Goal: Task Accomplishment & Management: Use online tool/utility

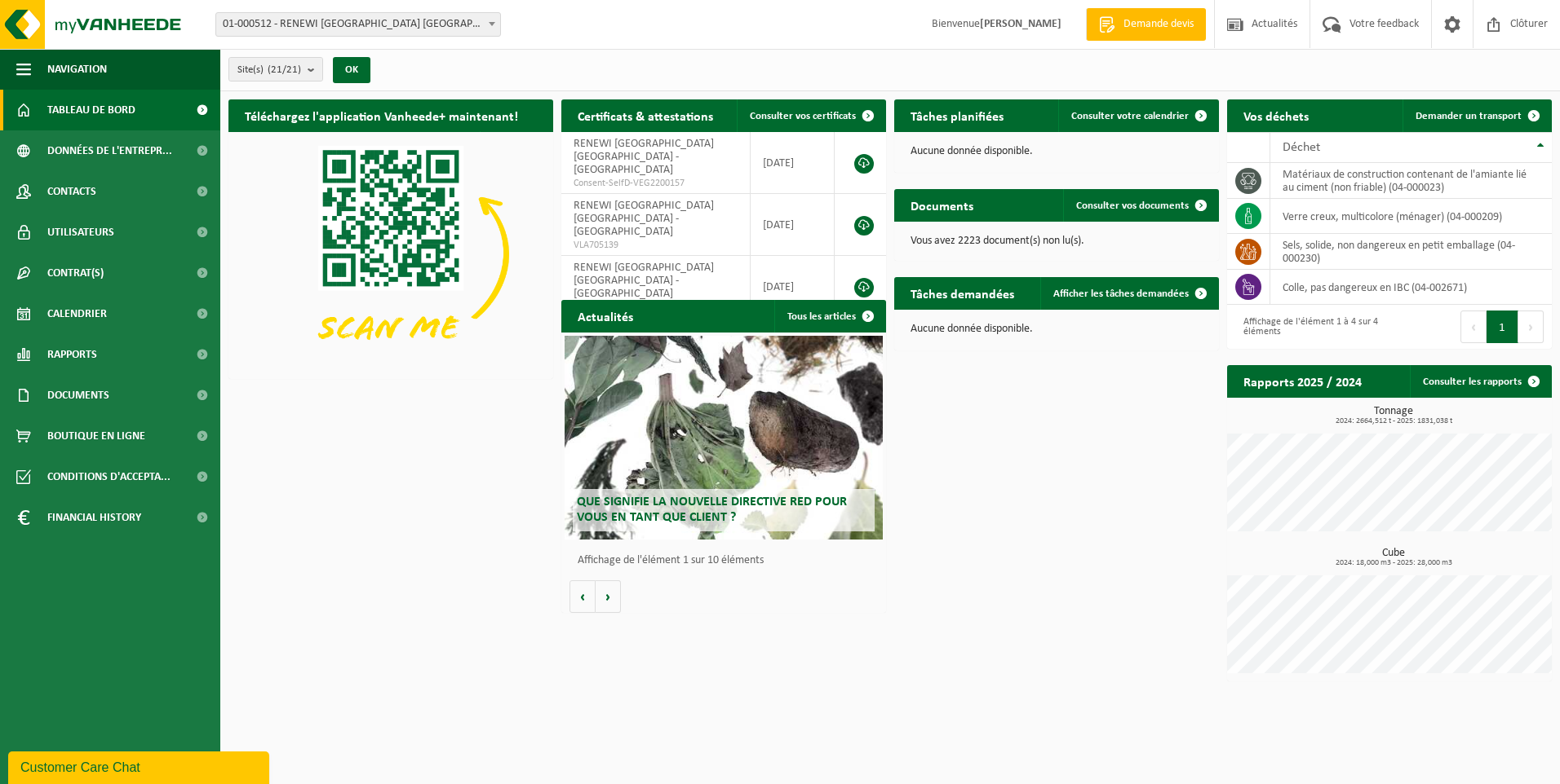
click at [391, 29] on span "01-000512 - RENEWI [GEOGRAPHIC_DATA] [GEOGRAPHIC_DATA] - [GEOGRAPHIC_DATA]" at bounding box center [358, 23] width 284 height 22
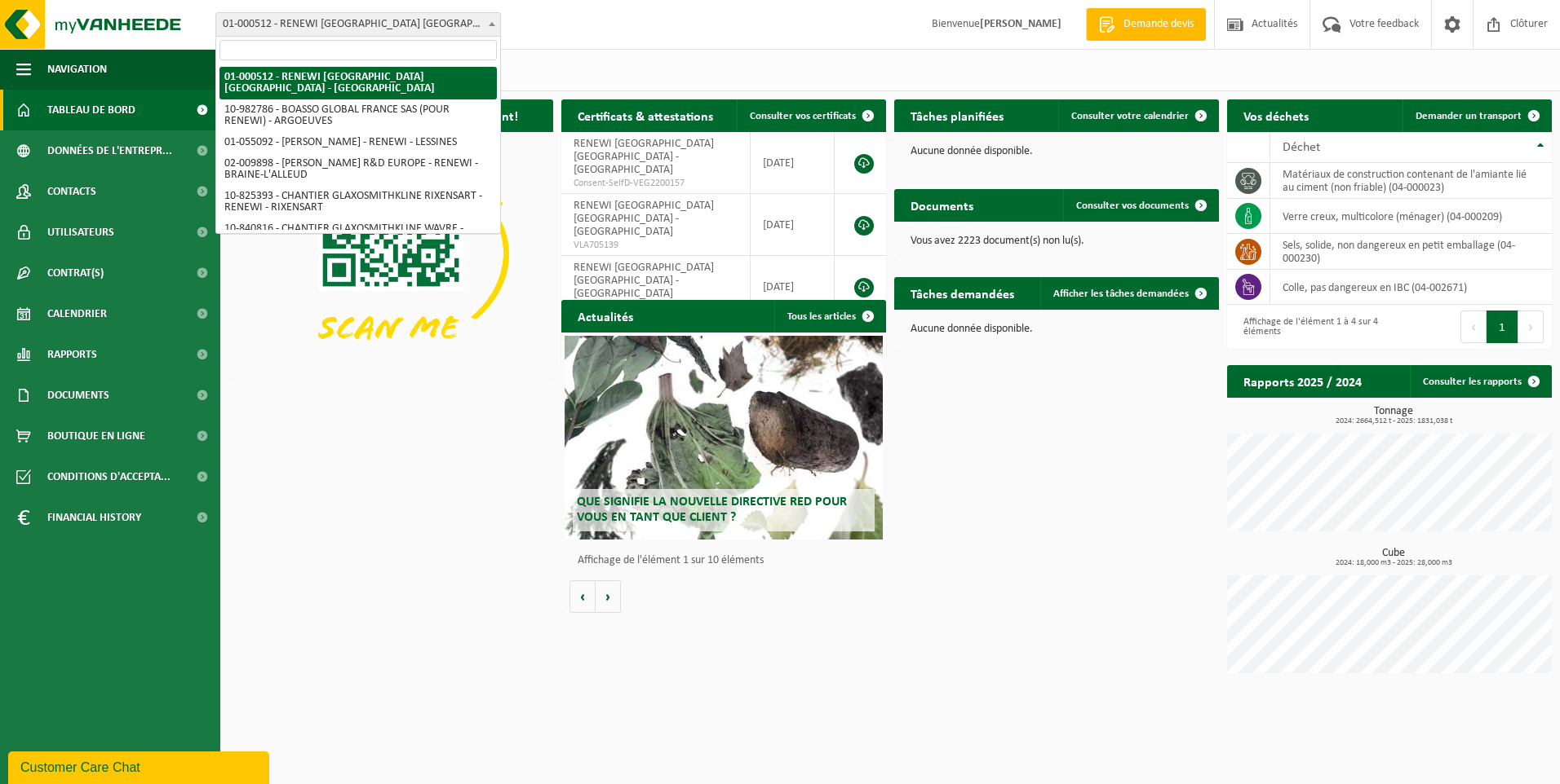
click at [377, 49] on input "search" at bounding box center [358, 50] width 277 height 20
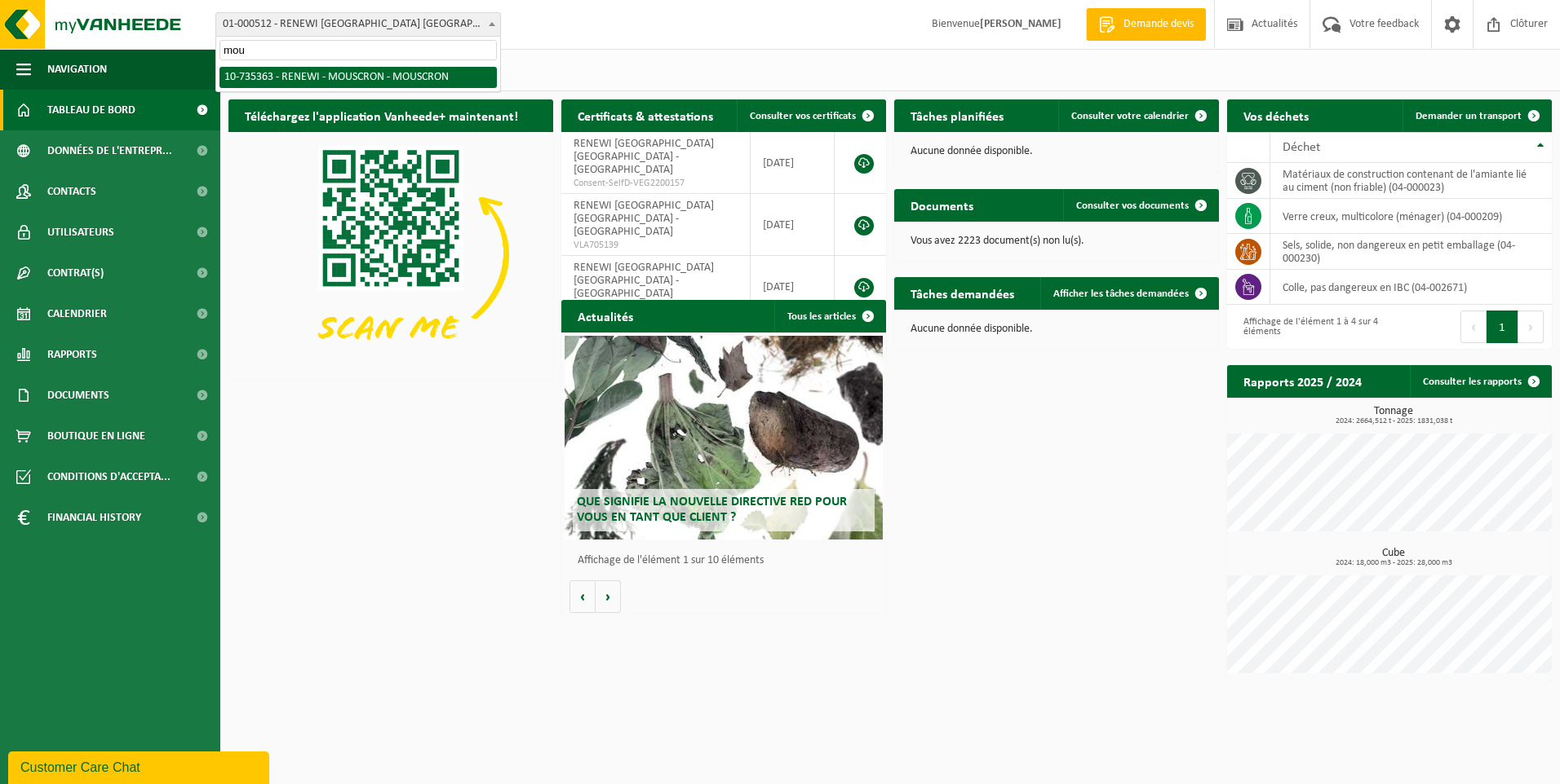
type input "mou"
select select "3530"
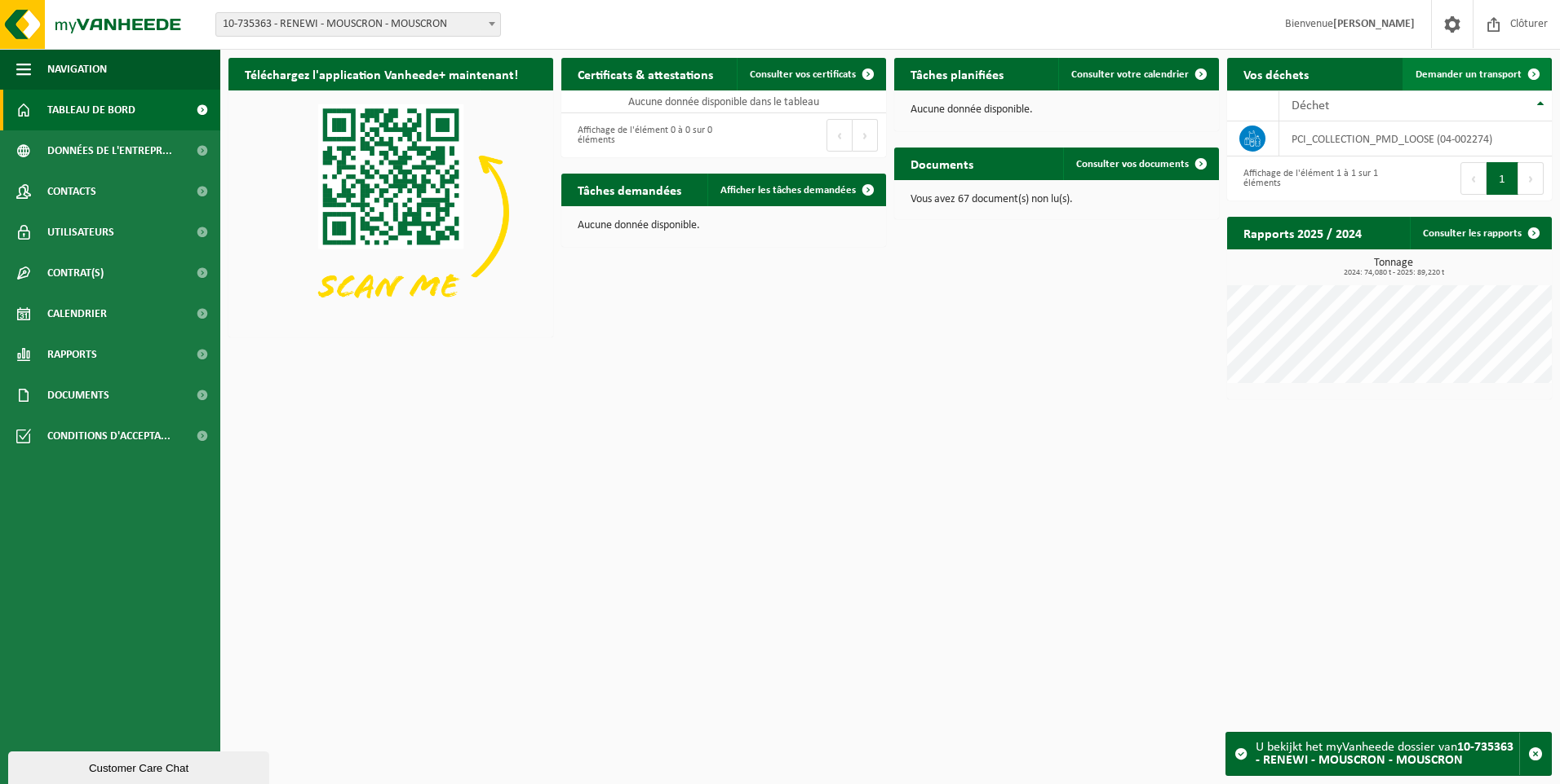
click at [1488, 69] on span "Demander un transport" at bounding box center [1468, 74] width 106 height 11
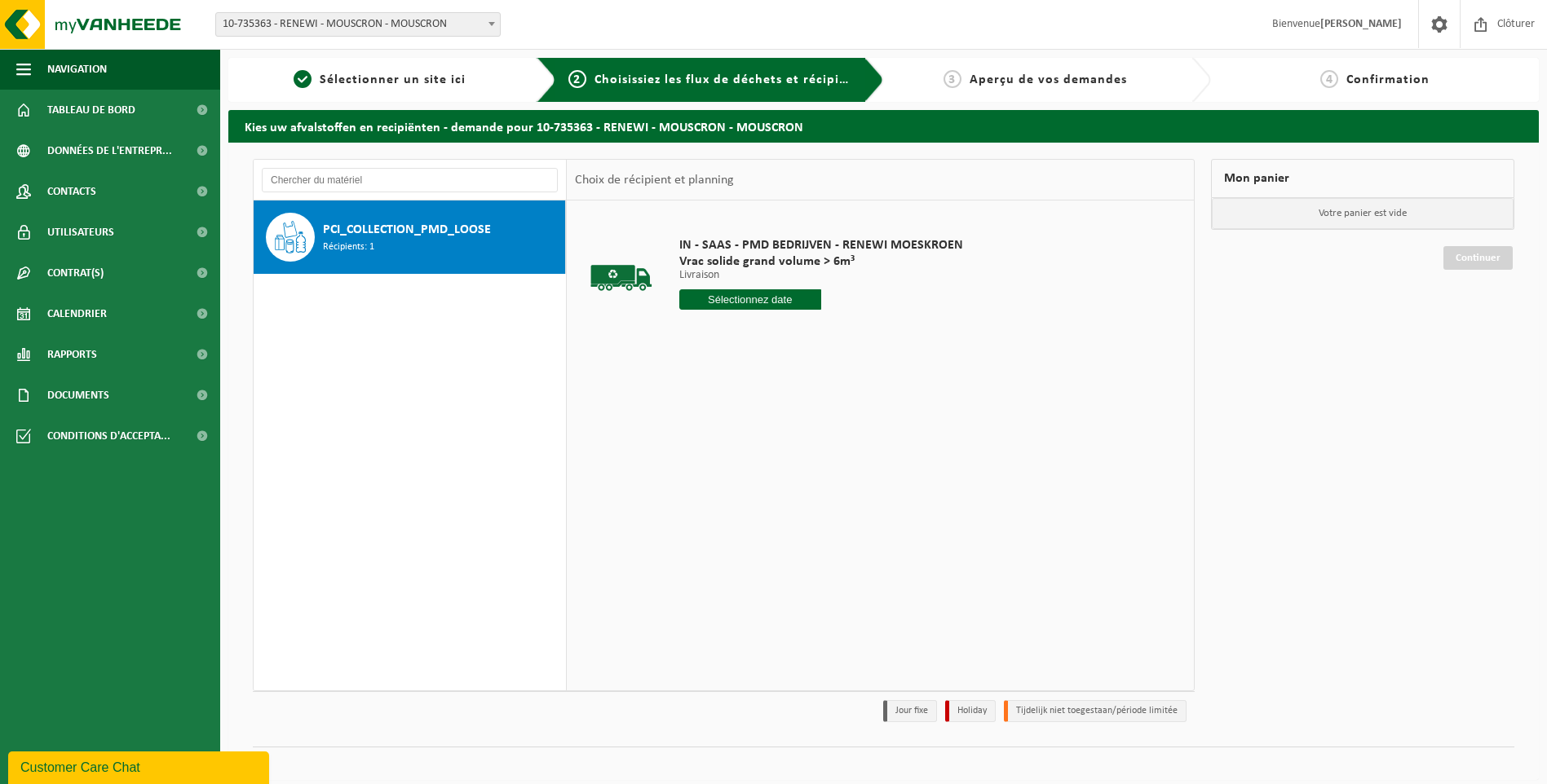
click at [785, 294] on input "text" at bounding box center [749, 299] width 141 height 20
click at [728, 438] on div "14" at bounding box center [723, 444] width 28 height 26
type input "à partir de [DATE]"
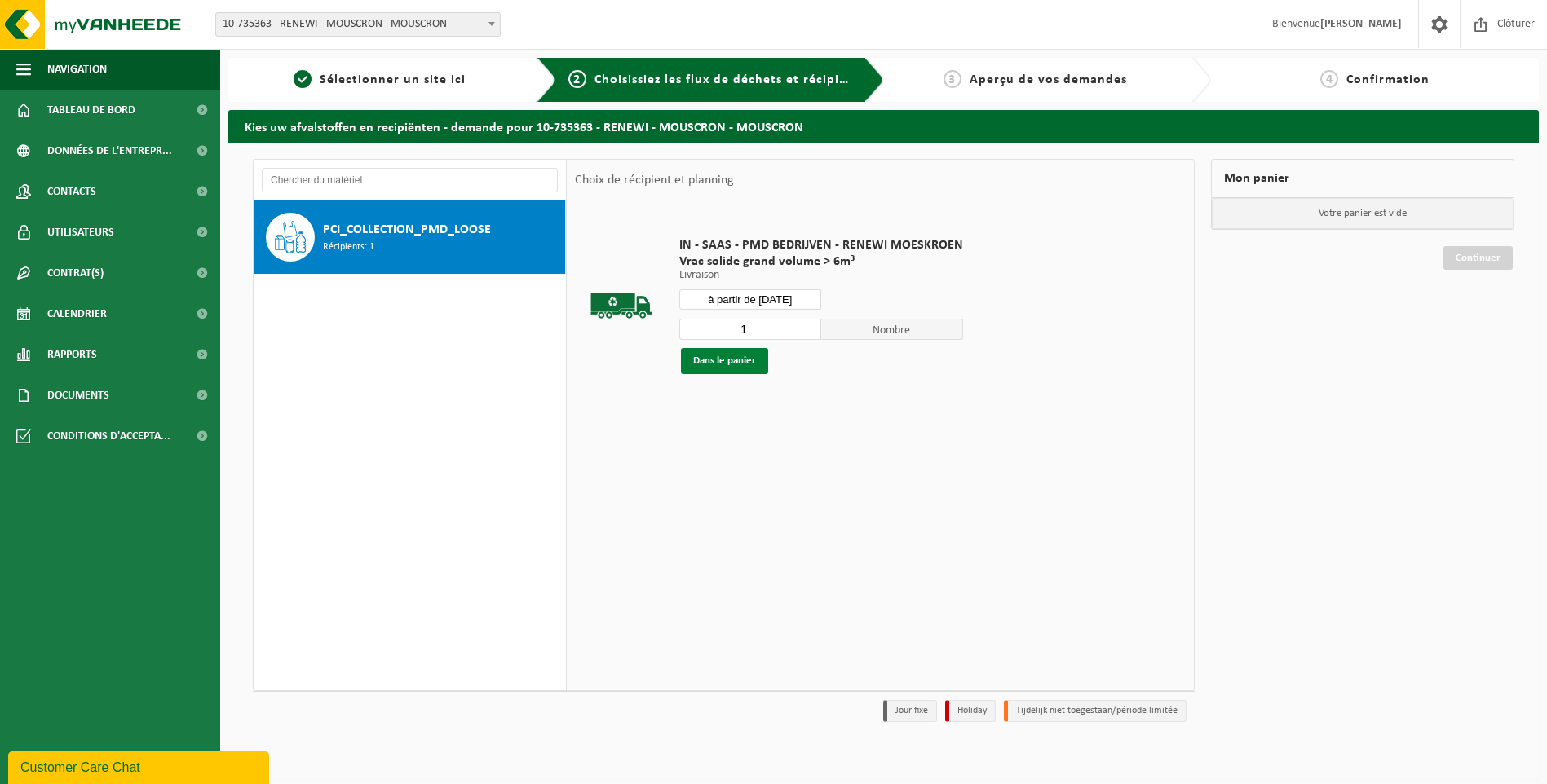
click at [718, 364] on button "Dans le panier" at bounding box center [724, 361] width 87 height 26
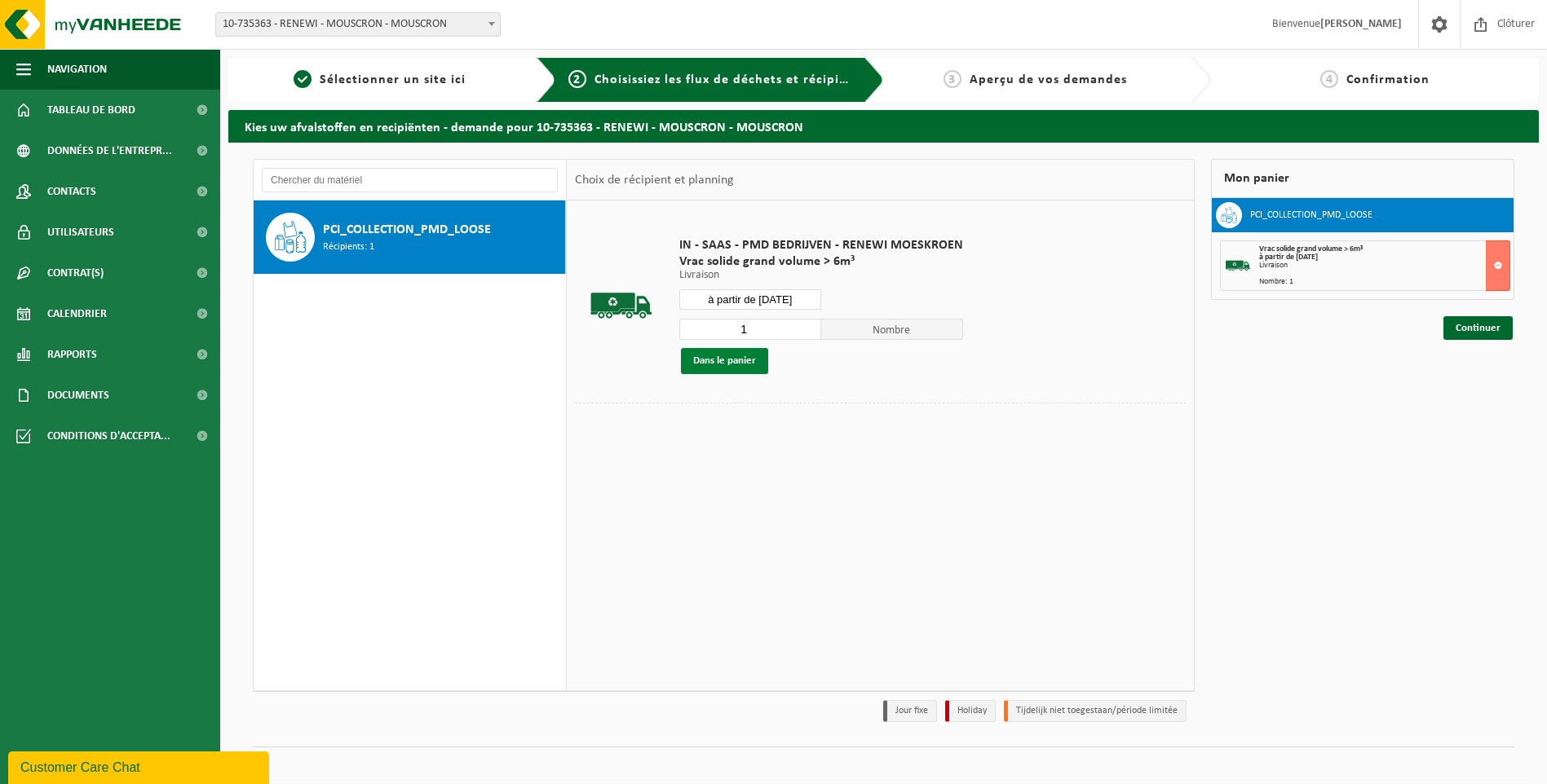
click at [704, 363] on button "Dans le panier" at bounding box center [724, 361] width 87 height 26
click at [1488, 328] on link "Continuer" at bounding box center [1478, 328] width 69 height 23
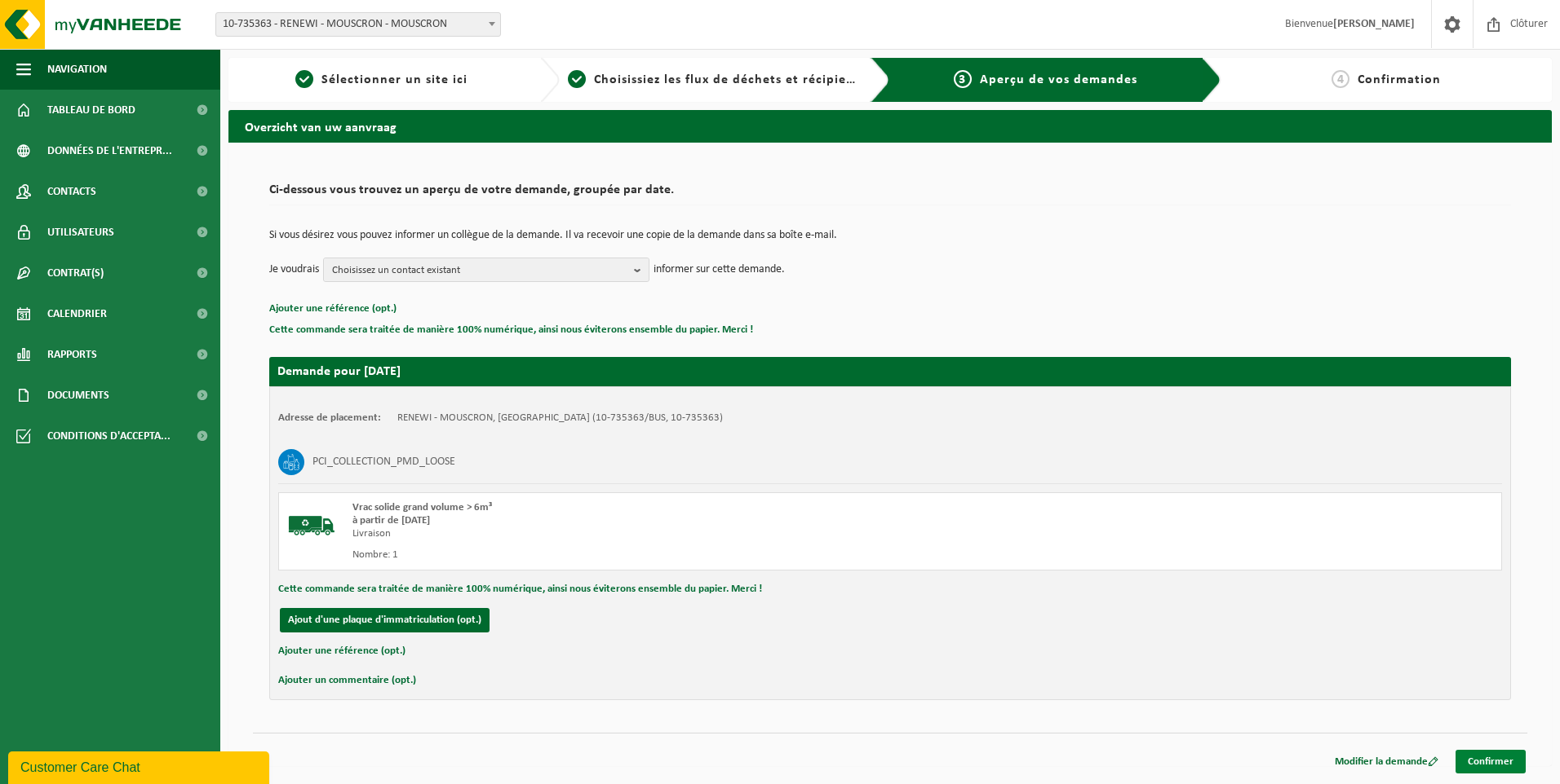
click at [1473, 764] on link "Confirmer" at bounding box center [1491, 762] width 70 height 23
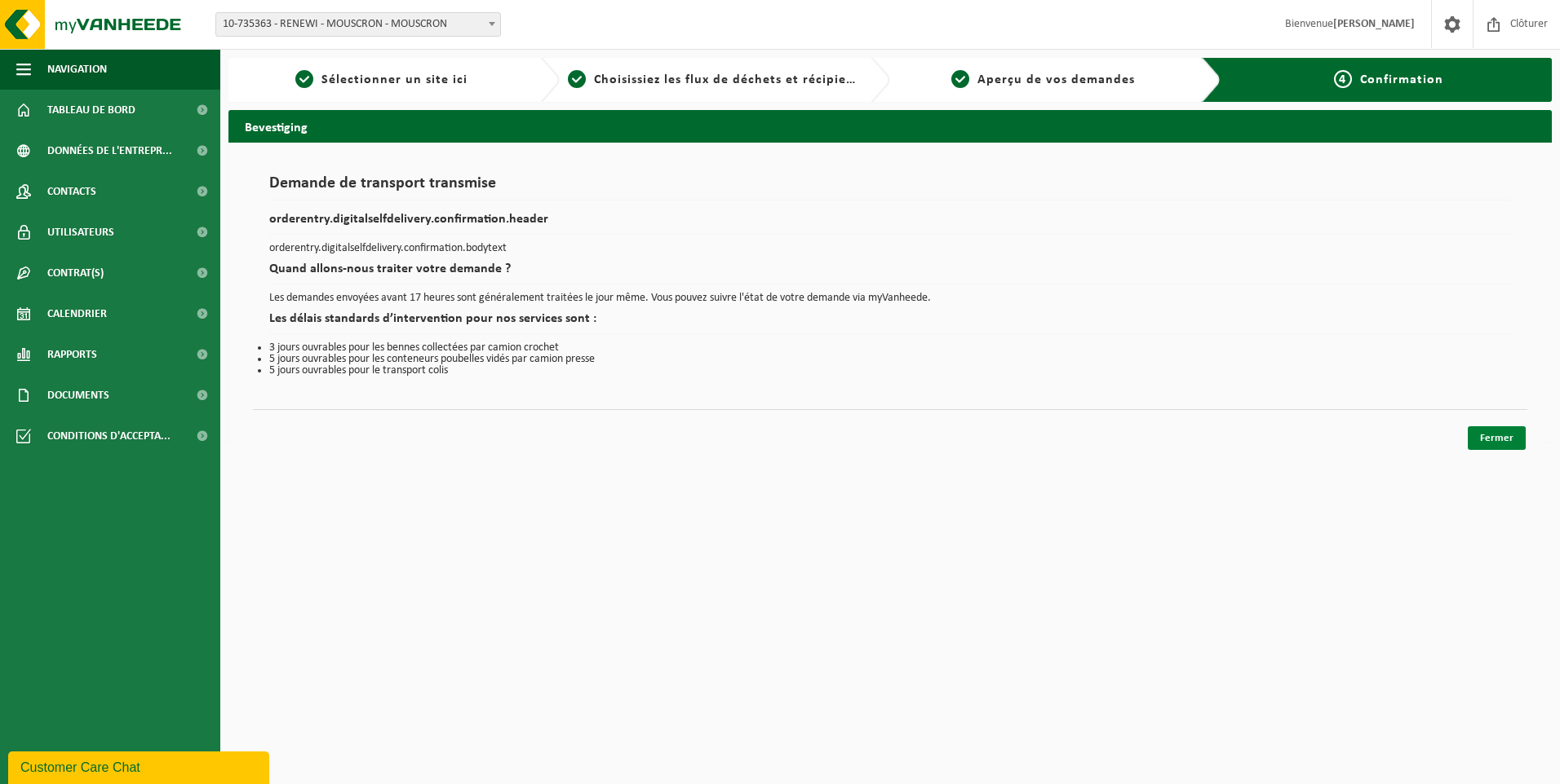
click at [1486, 431] on link "Fermer" at bounding box center [1496, 438] width 58 height 23
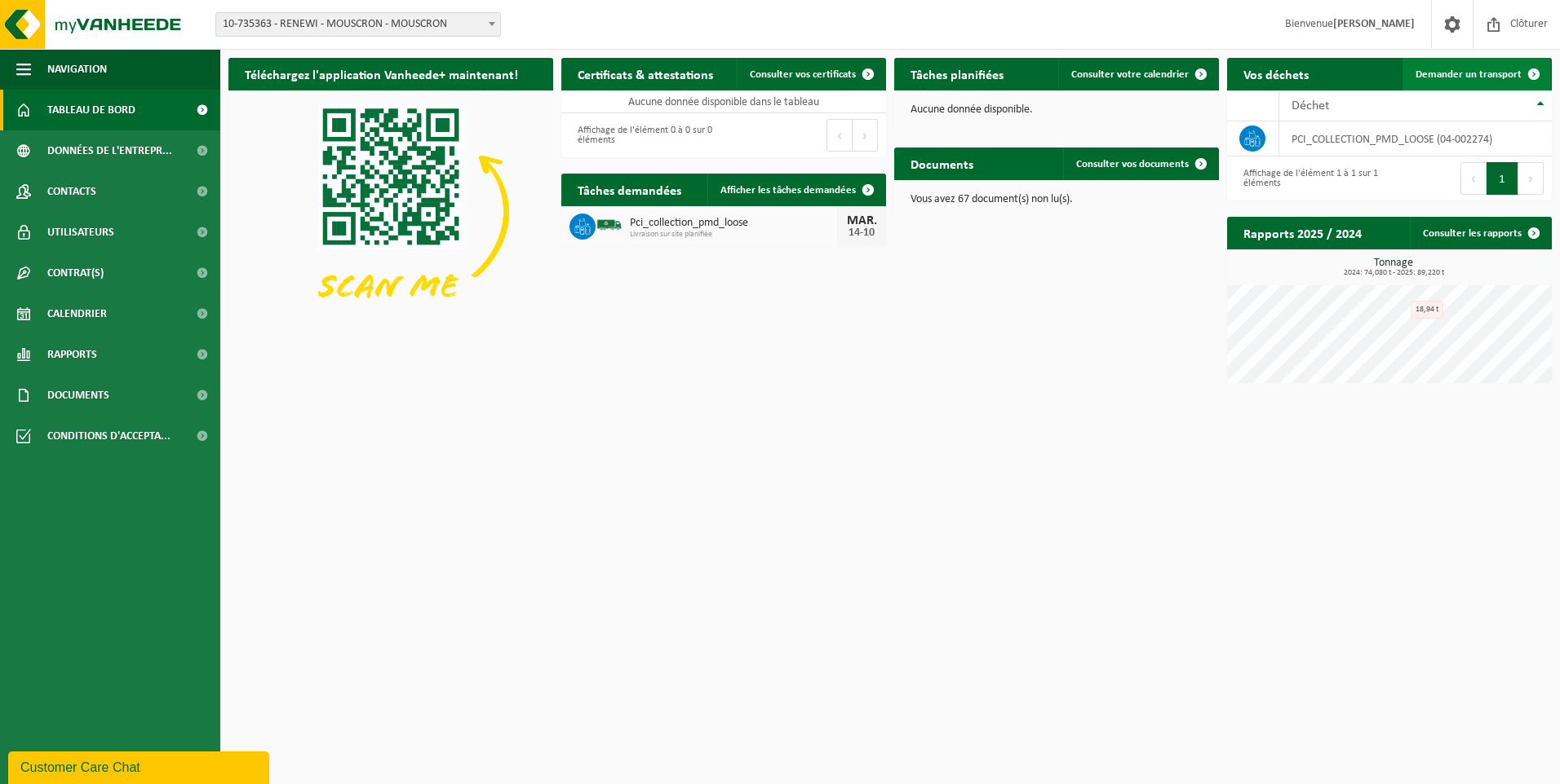
click at [1471, 76] on span "Demander un transport" at bounding box center [1468, 74] width 106 height 11
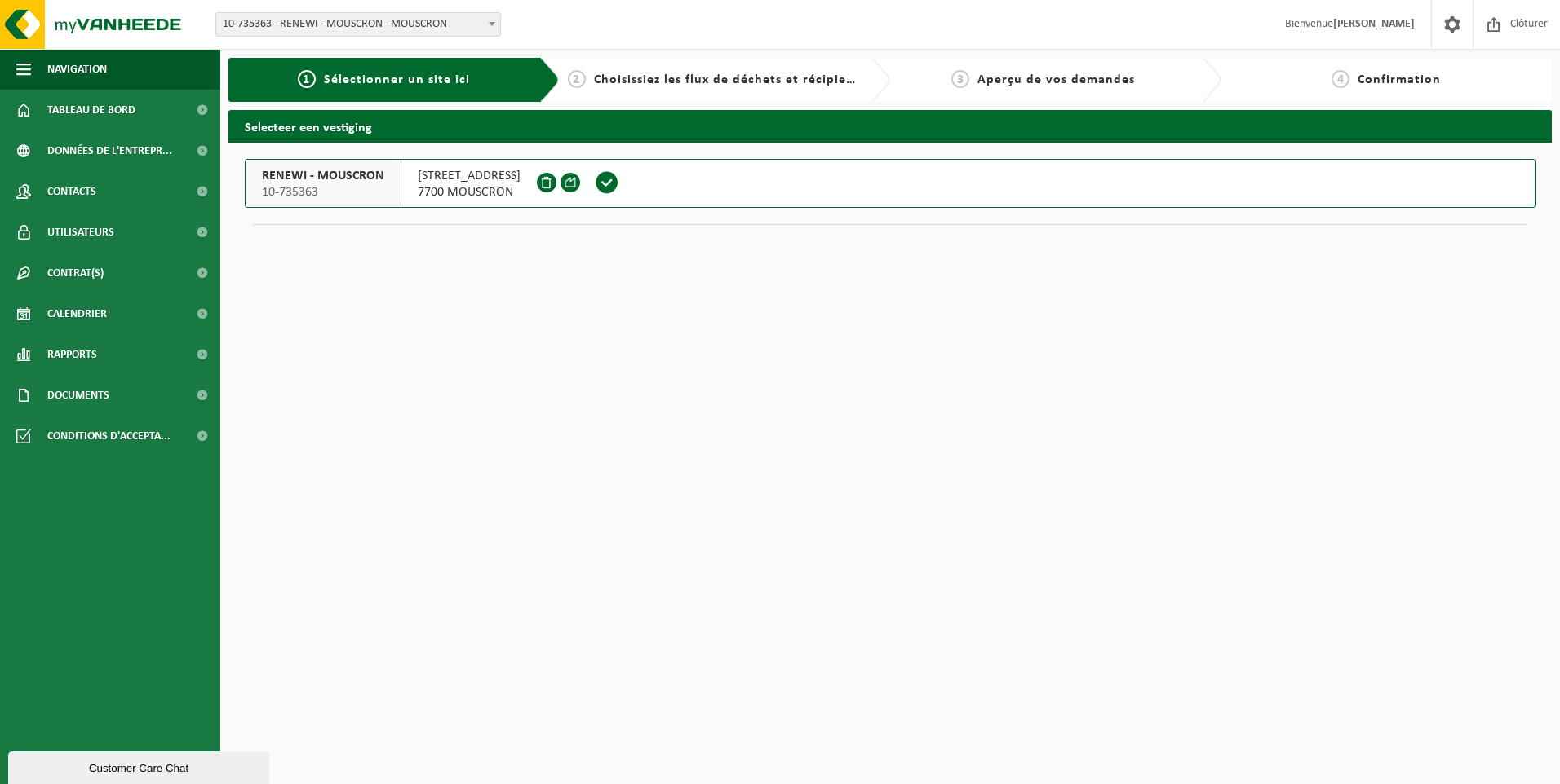
click at [734, 191] on button "RENEWI - MOUSCRON 10-735363 ROLLEGEMSTRAAT 381 7700 MOUSCRON" at bounding box center [890, 183] width 1291 height 49
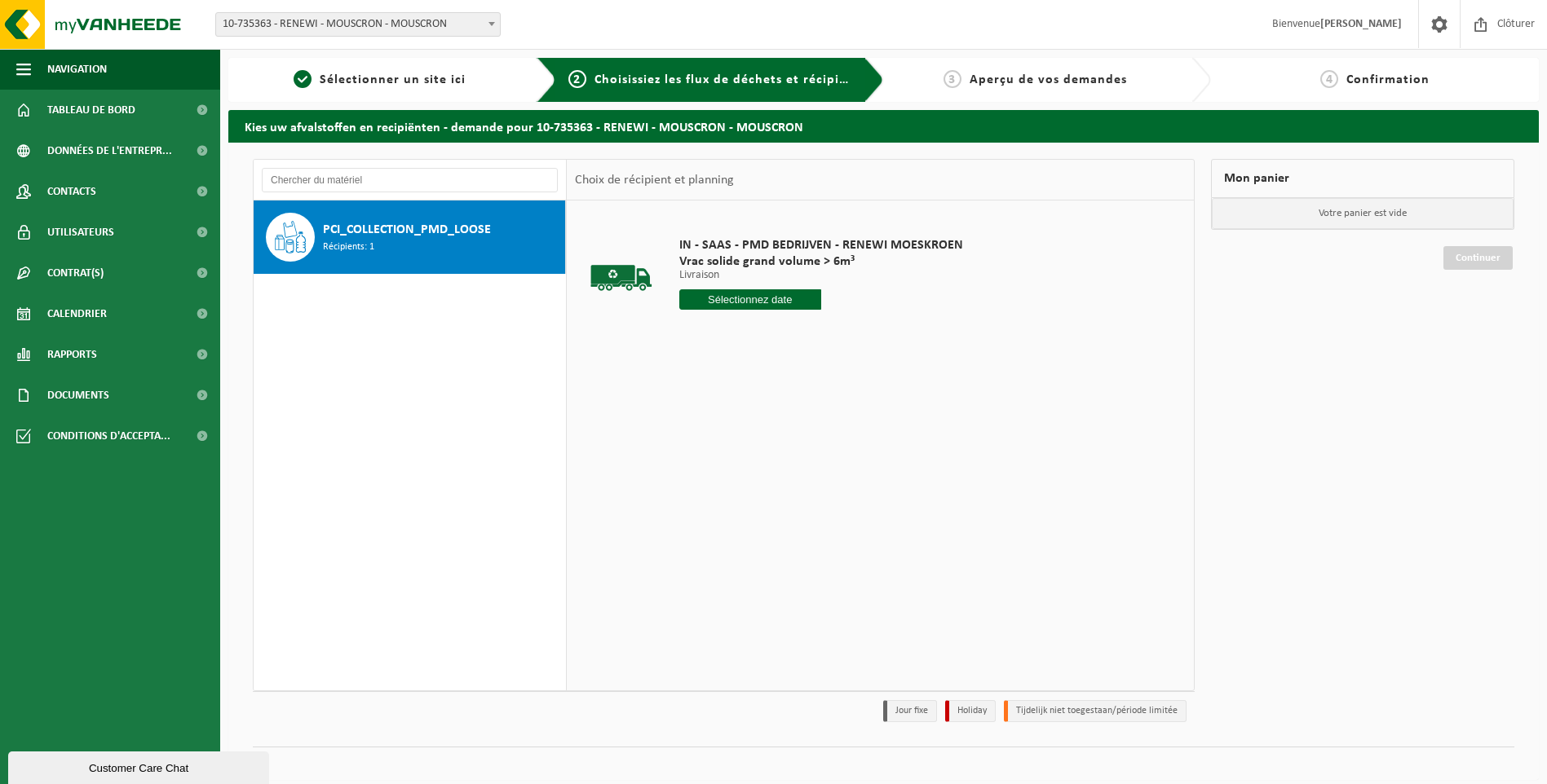
click at [778, 293] on input "text" at bounding box center [749, 299] width 141 height 20
click at [719, 445] on div "14" at bounding box center [723, 444] width 28 height 26
type input "à partir de [DATE]"
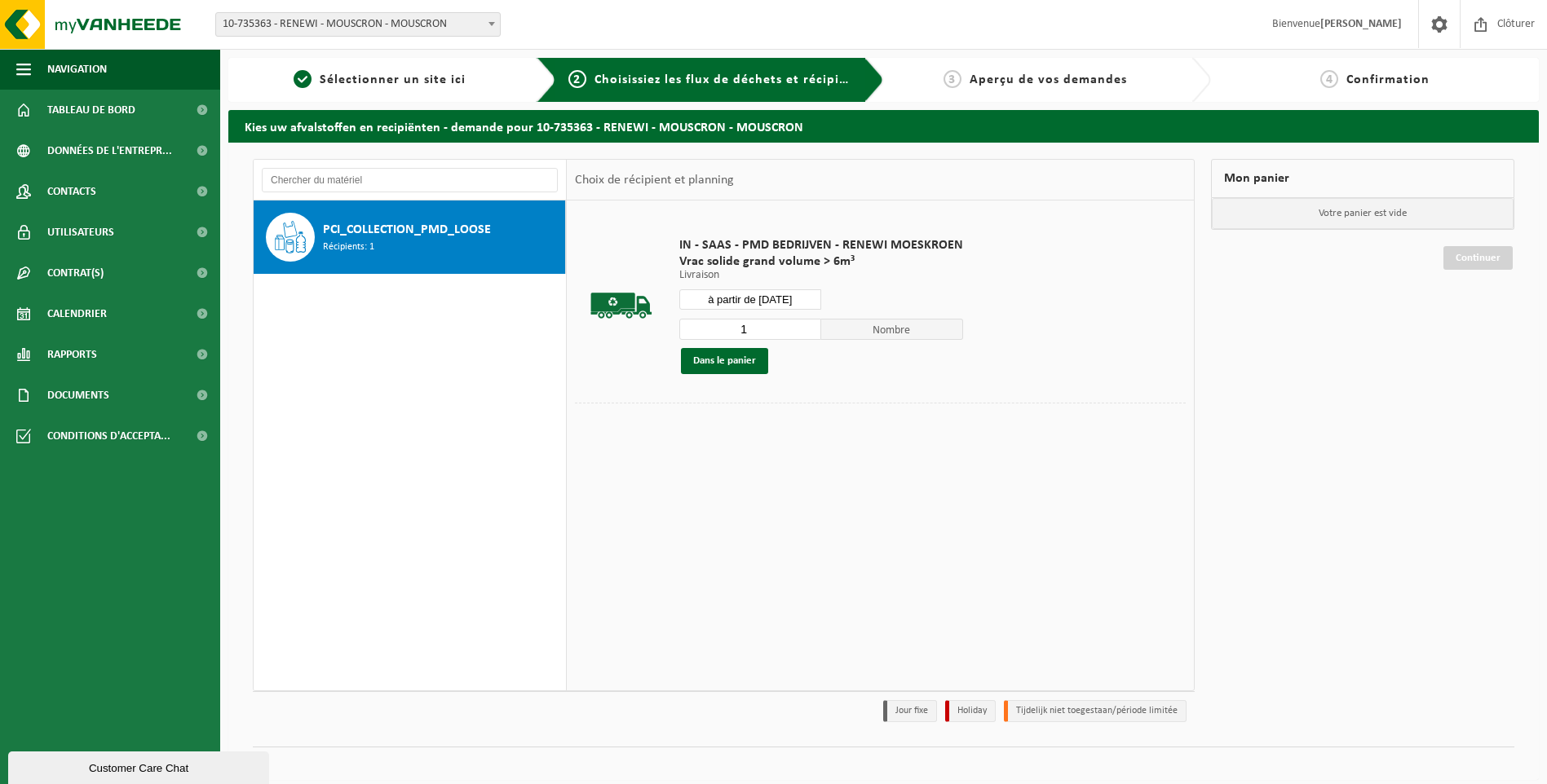
click at [810, 302] on input "à partir de 2025-10-14" at bounding box center [749, 299] width 141 height 20
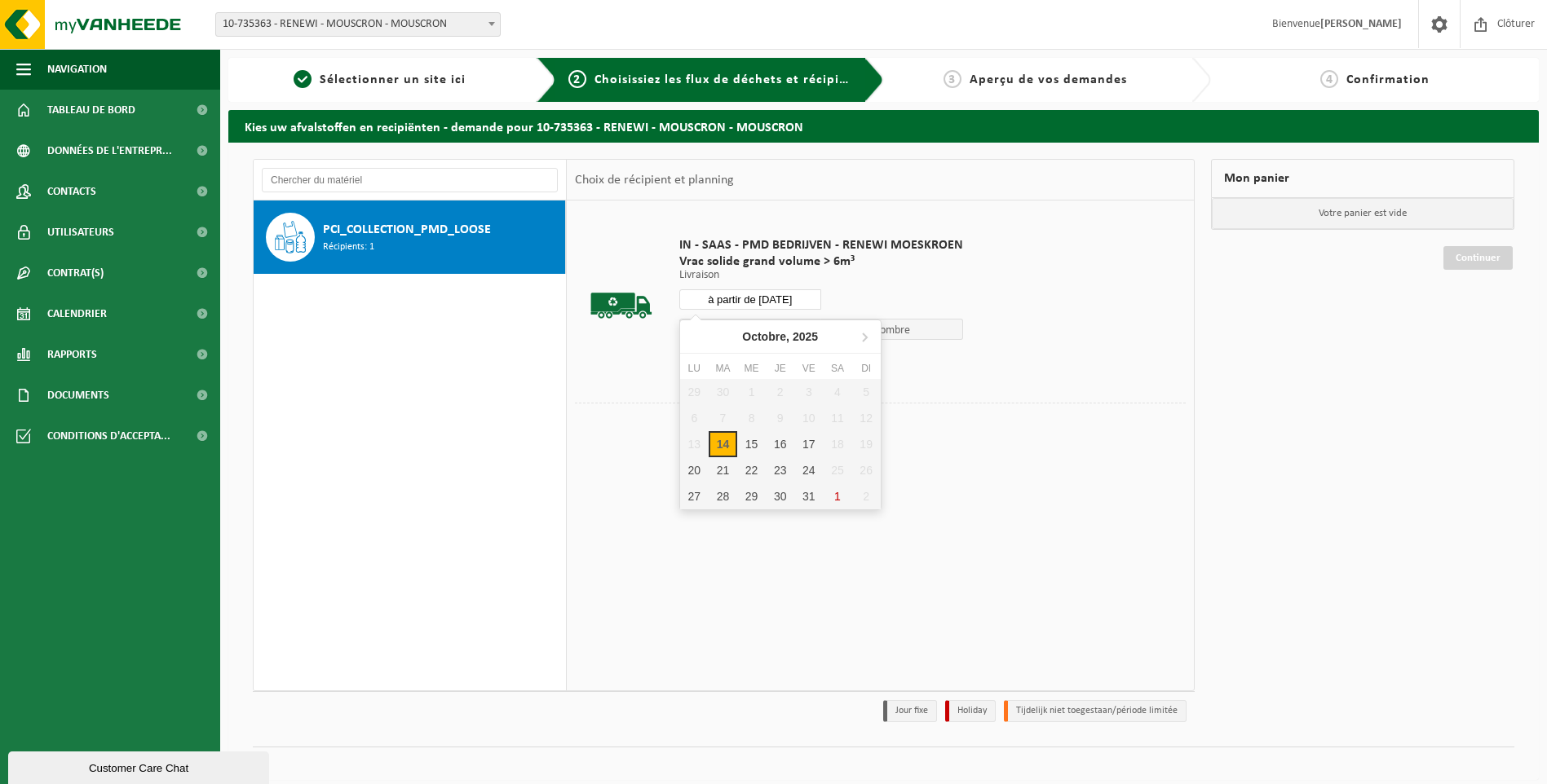
click at [721, 438] on div "14" at bounding box center [723, 444] width 28 height 26
click at [711, 448] on div "14" at bounding box center [723, 444] width 28 height 26
type input "à partir de 2025-10-14"
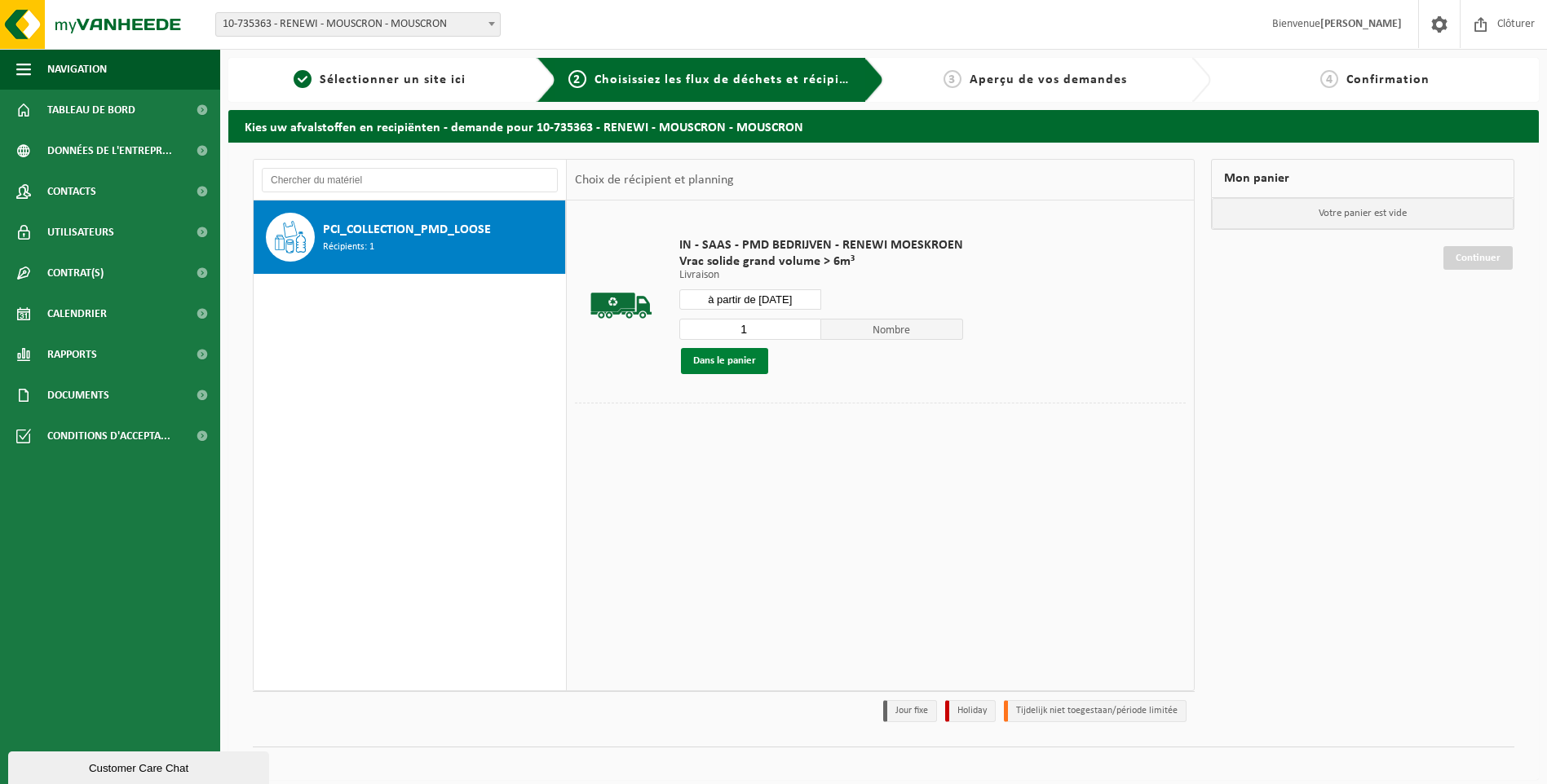
click at [717, 353] on button "Dans le panier" at bounding box center [724, 361] width 87 height 26
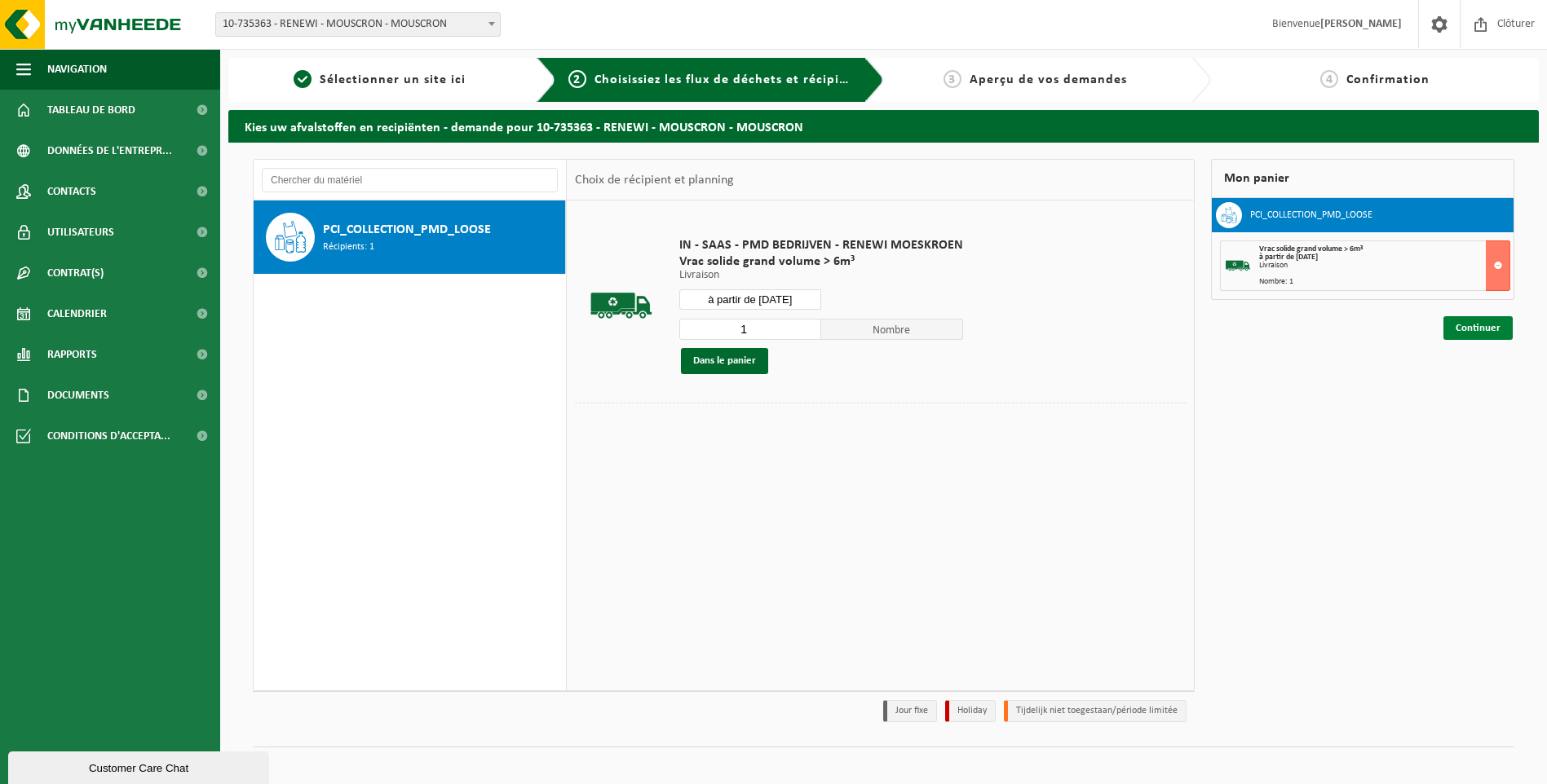
click at [1463, 325] on link "Continuer" at bounding box center [1478, 328] width 69 height 23
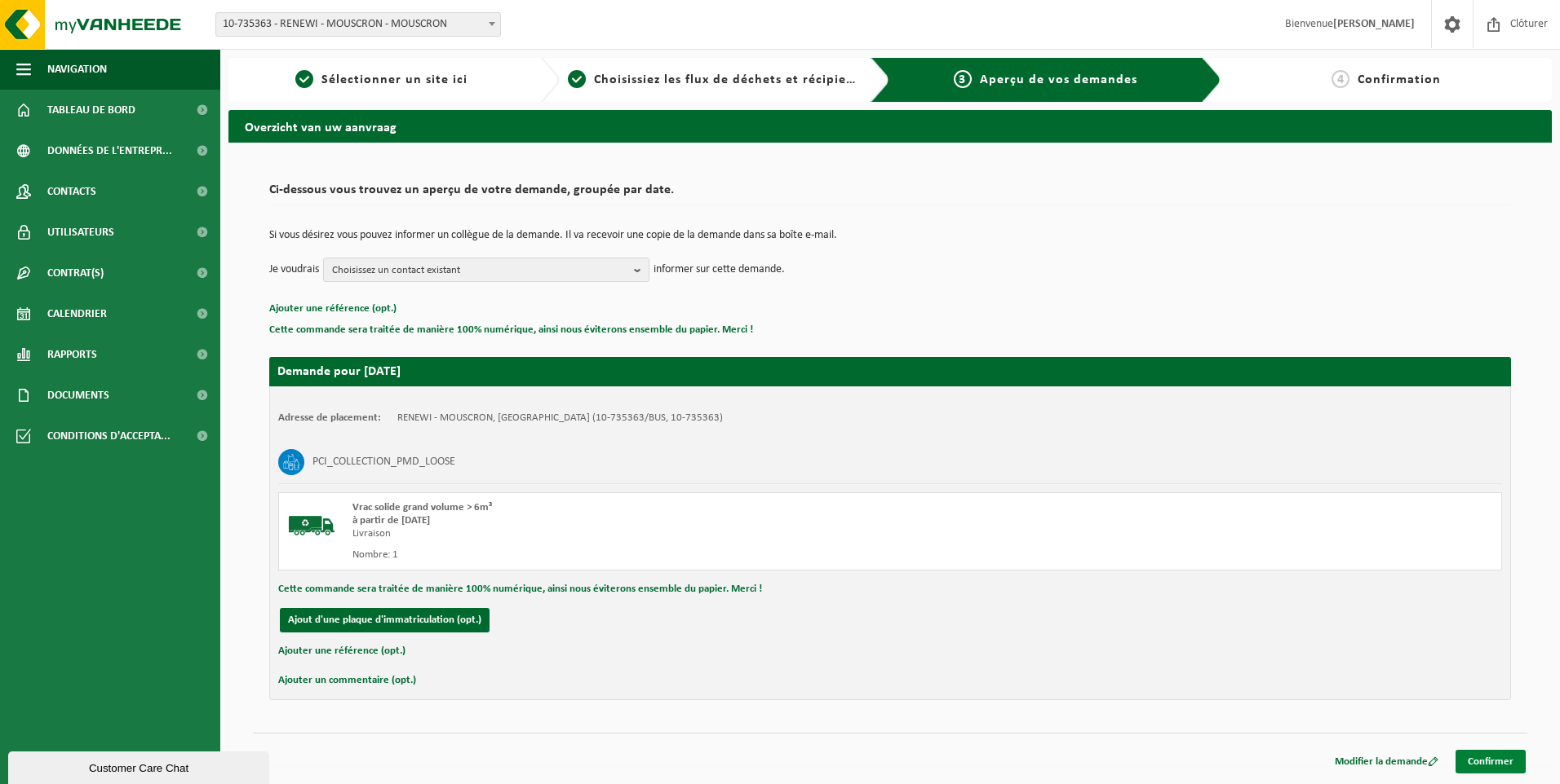
click at [1500, 763] on link "Confirmer" at bounding box center [1491, 762] width 70 height 23
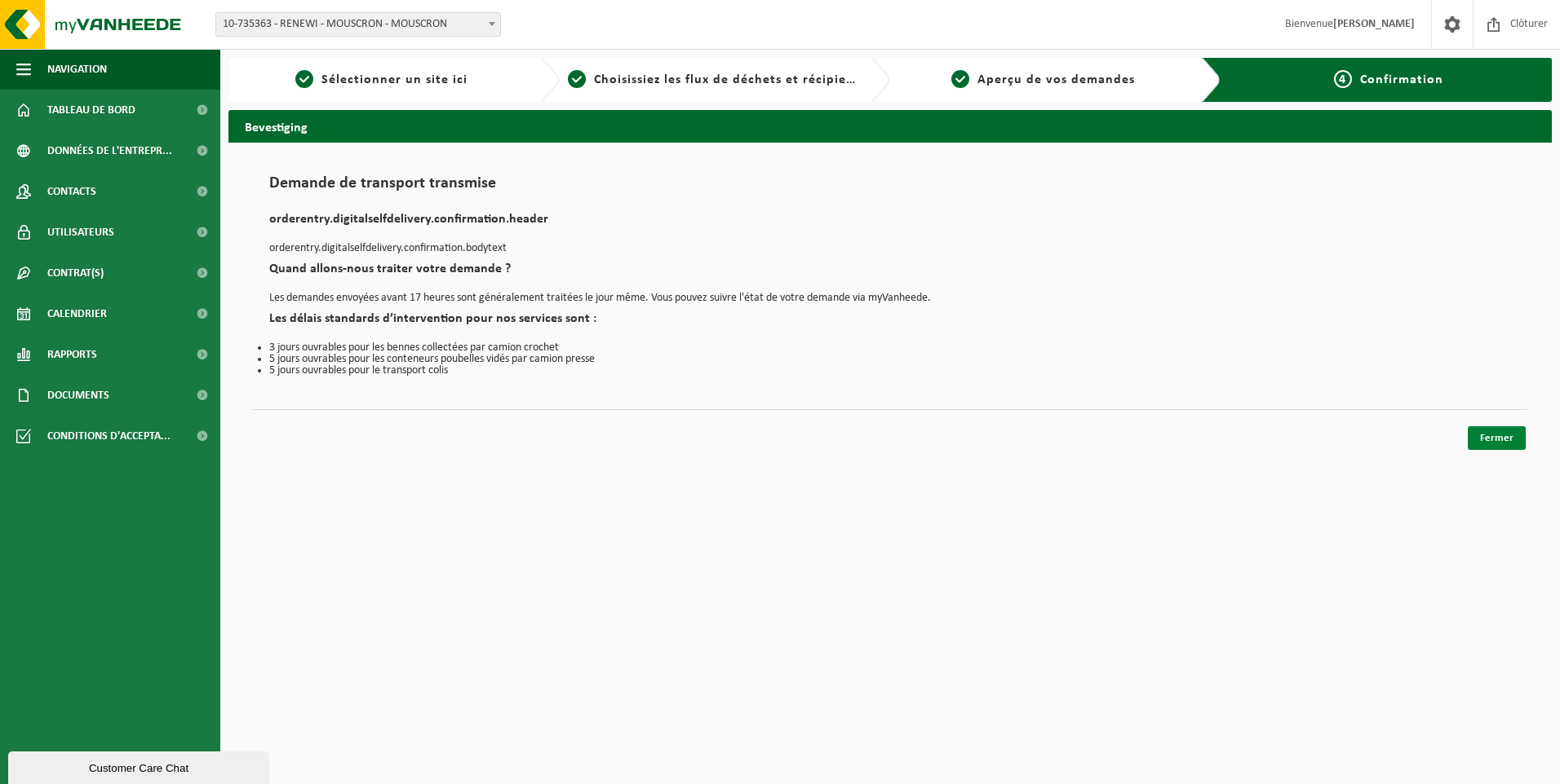
click at [1490, 432] on link "Fermer" at bounding box center [1496, 438] width 58 height 23
